Goal: Find specific page/section: Find specific page/section

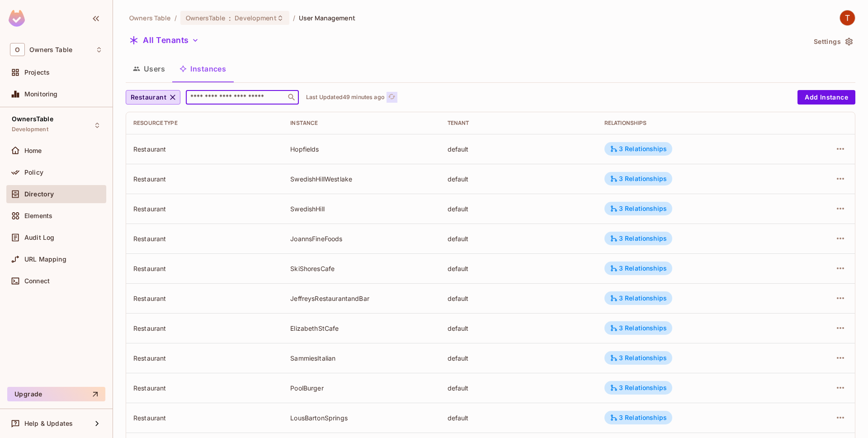
click at [395, 98] on icon "refresh" at bounding box center [392, 97] width 8 height 8
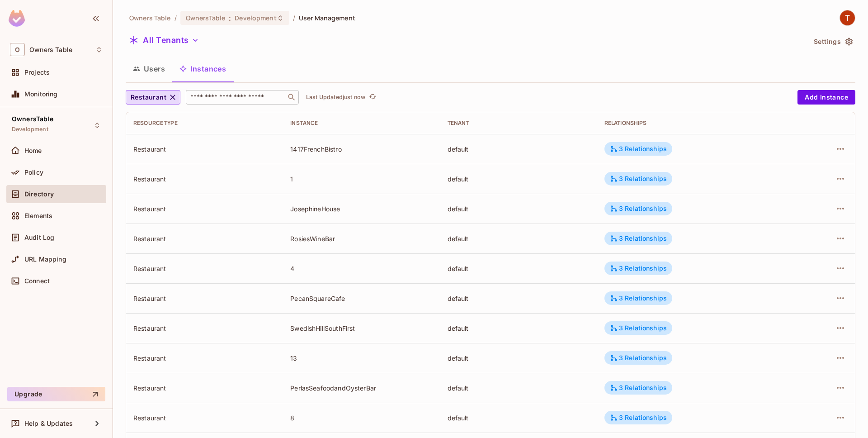
click at [225, 98] on input "text" at bounding box center [236, 97] width 95 height 9
type input "*****"
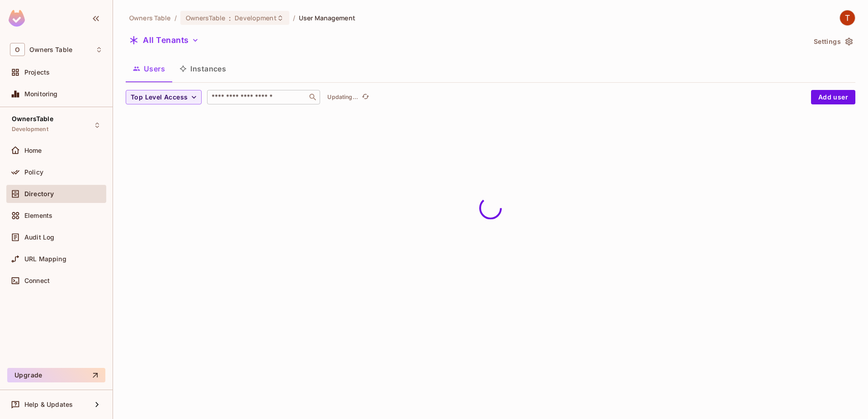
click at [261, 97] on input "text" at bounding box center [257, 97] width 95 height 9
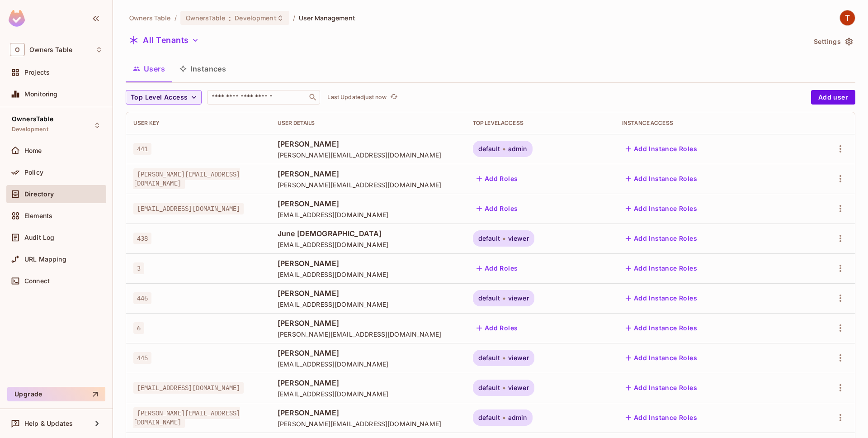
click at [215, 69] on button "Instances" at bounding box center [202, 68] width 61 height 23
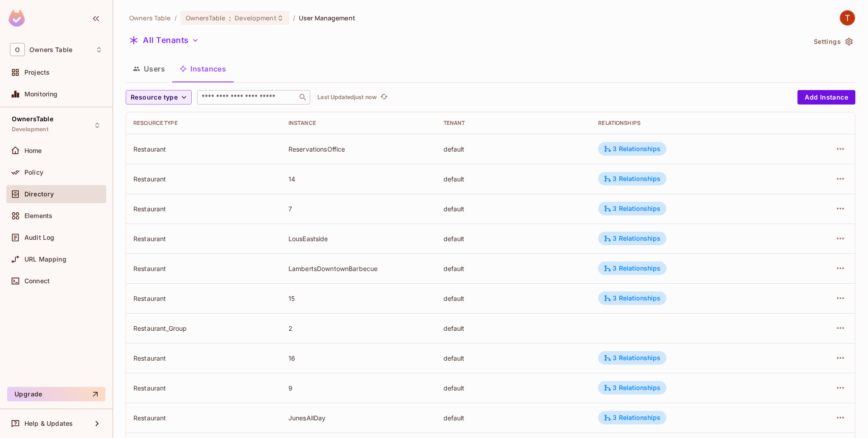
click at [276, 101] on input "text" at bounding box center [247, 97] width 95 height 9
type input "*"
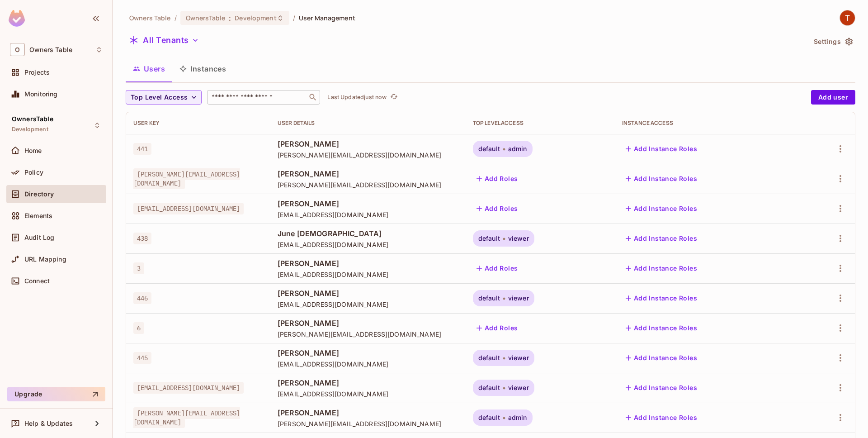
click at [248, 101] on input "text" at bounding box center [257, 97] width 95 height 9
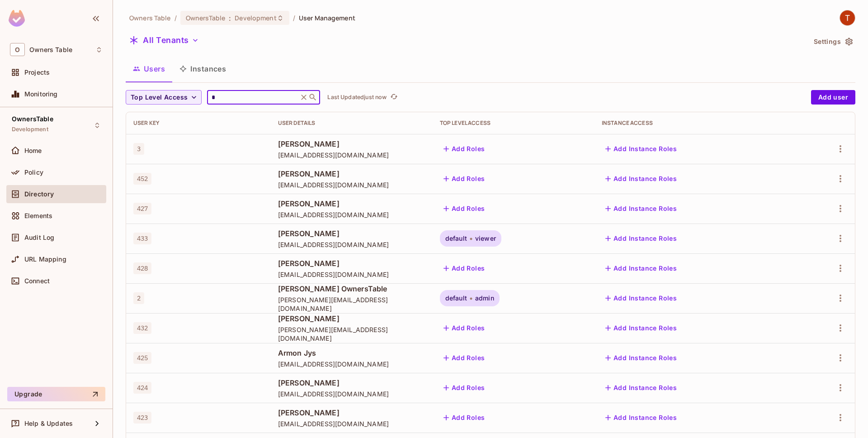
type input "*"
click at [215, 74] on button "Instances" at bounding box center [202, 68] width 61 height 23
